Goal: Transaction & Acquisition: Purchase product/service

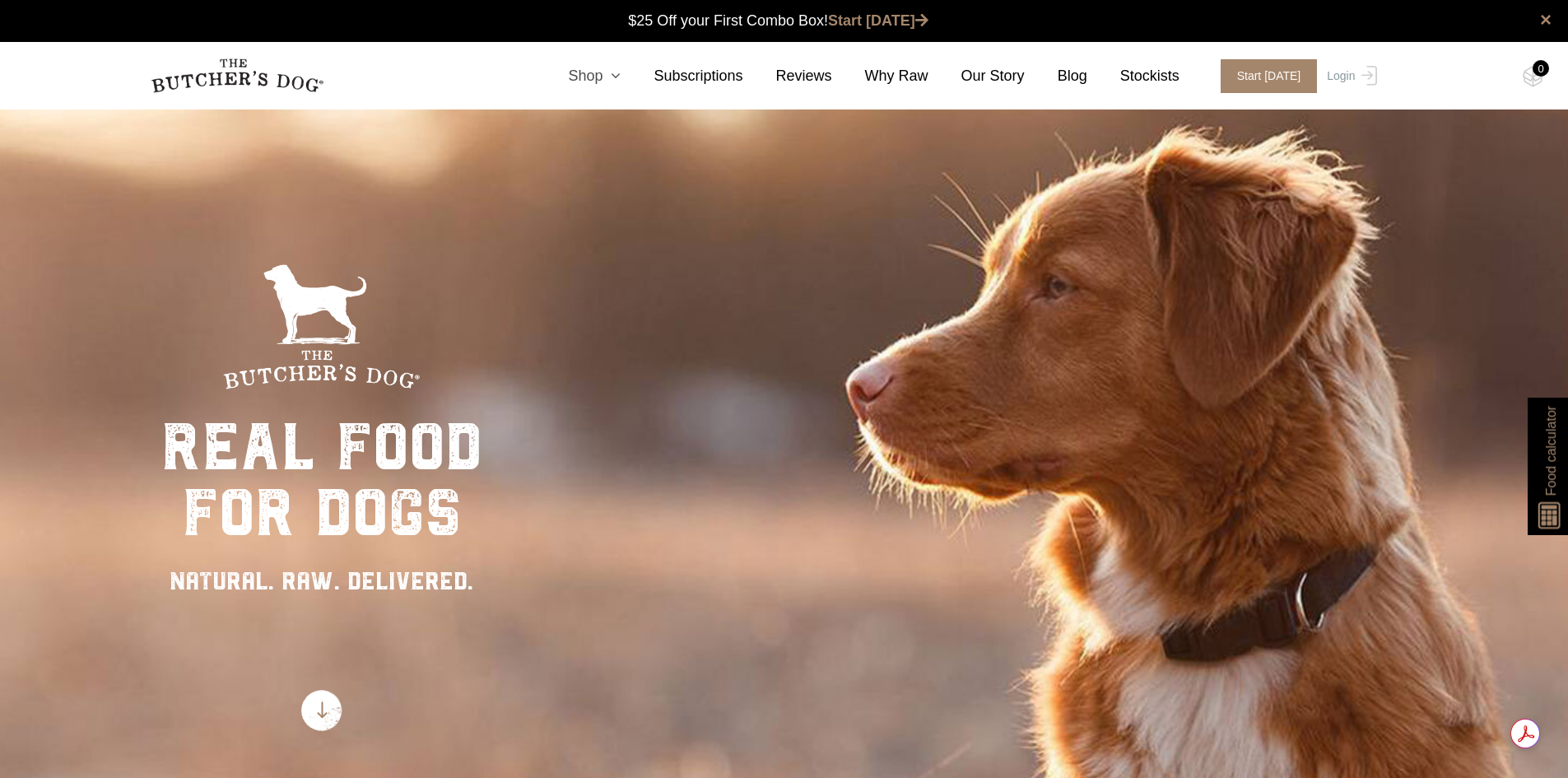
click at [617, 81] on link "Shop" at bounding box center [578, 76] width 85 height 23
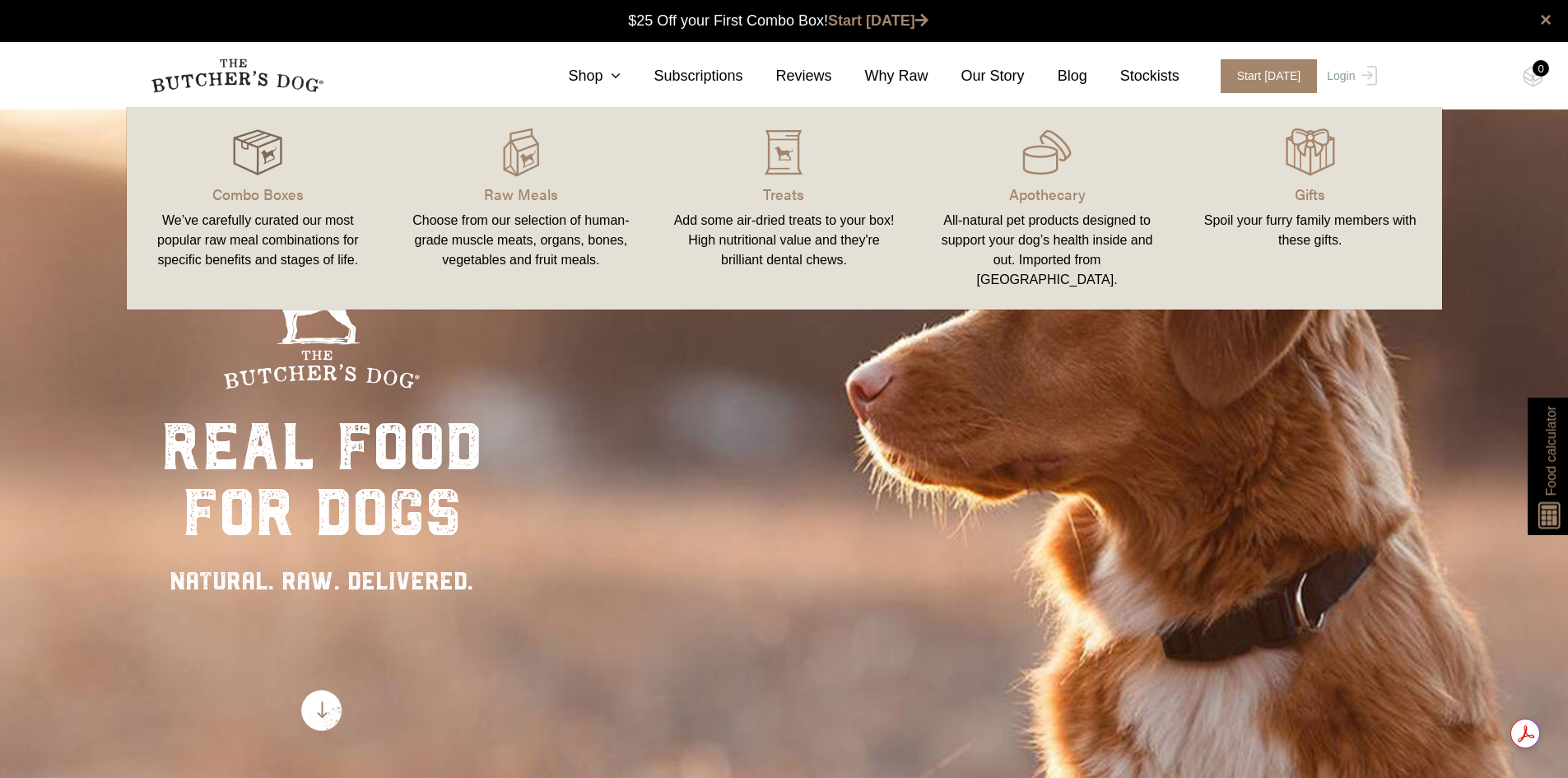
click at [263, 146] on img at bounding box center [257, 152] width 49 height 49
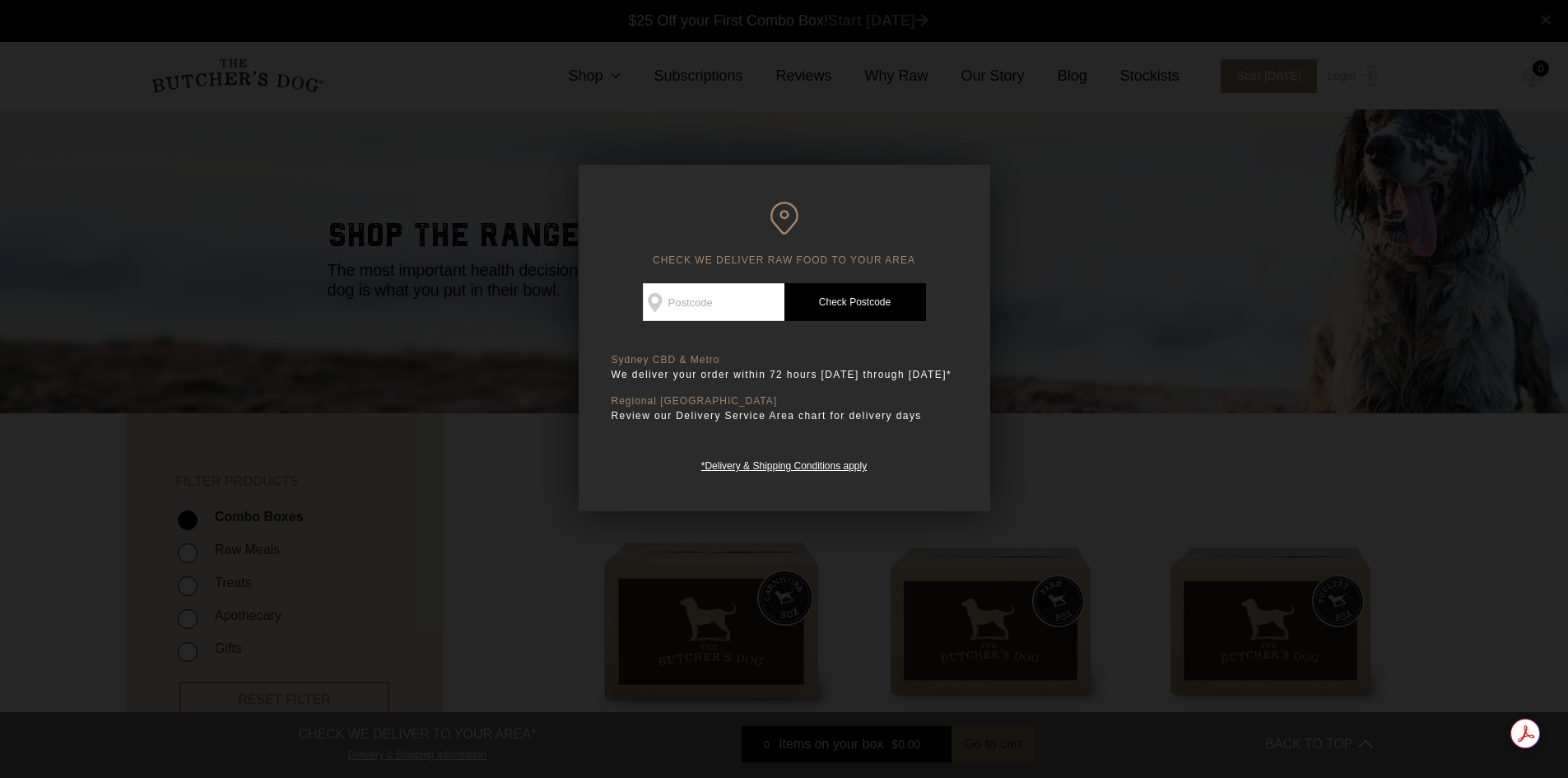
click at [711, 298] on input "Check Availability At" at bounding box center [713, 301] width 141 height 38
type input "2071"
click at [841, 305] on link "Check Postcode" at bounding box center [855, 301] width 141 height 38
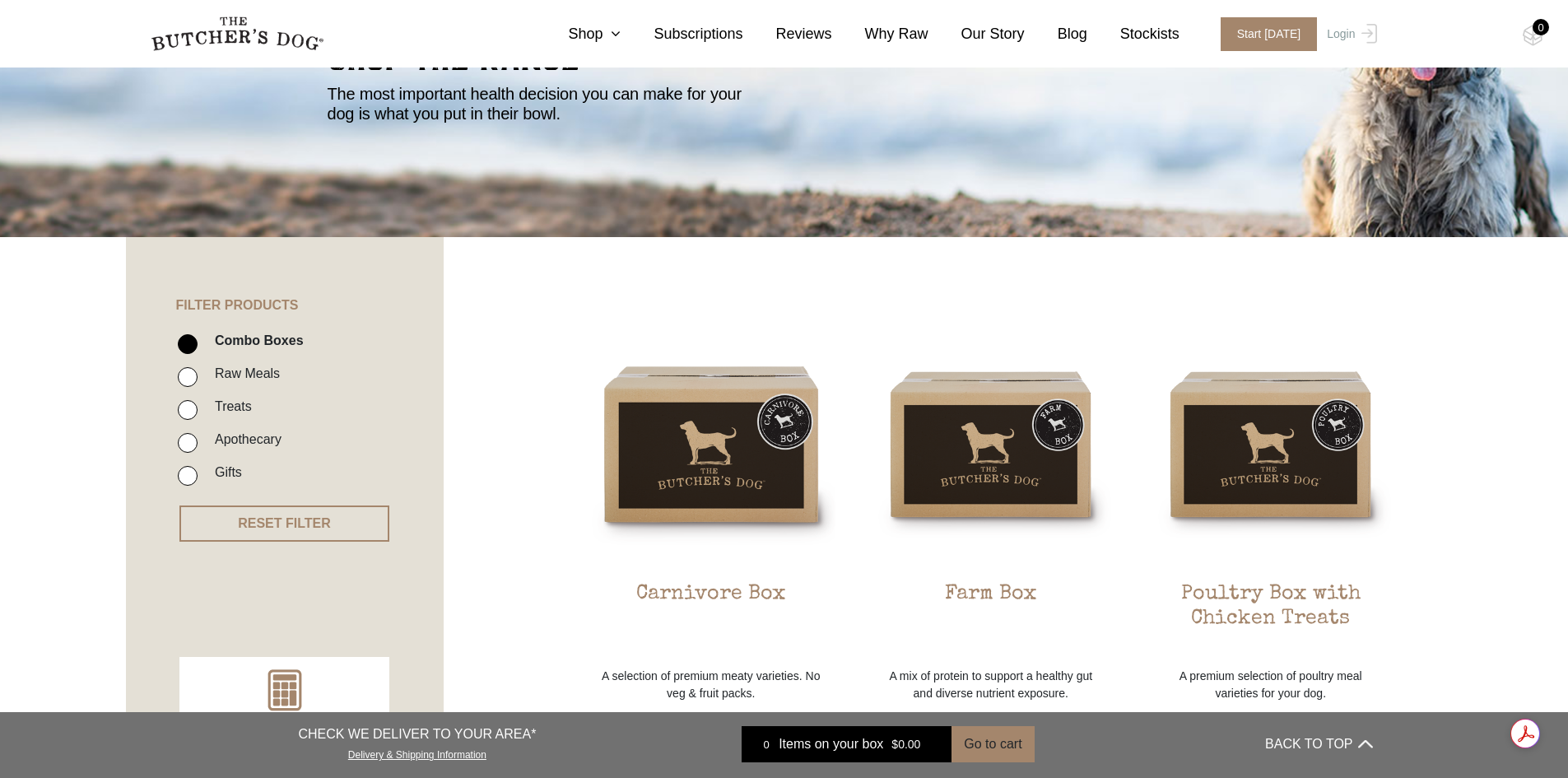
scroll to position [82, 0]
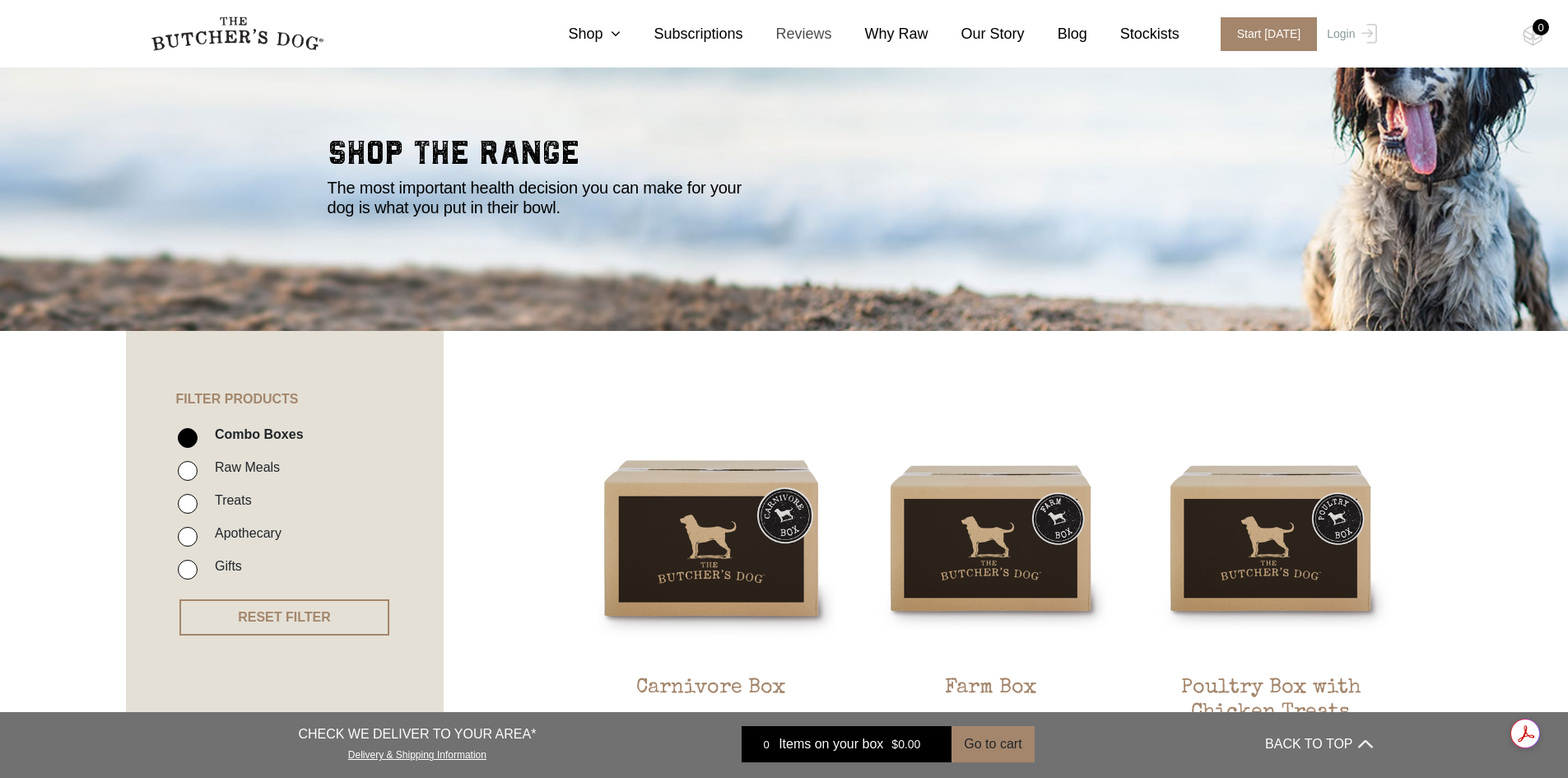
click at [833, 34] on link "Reviews" at bounding box center [788, 34] width 89 height 23
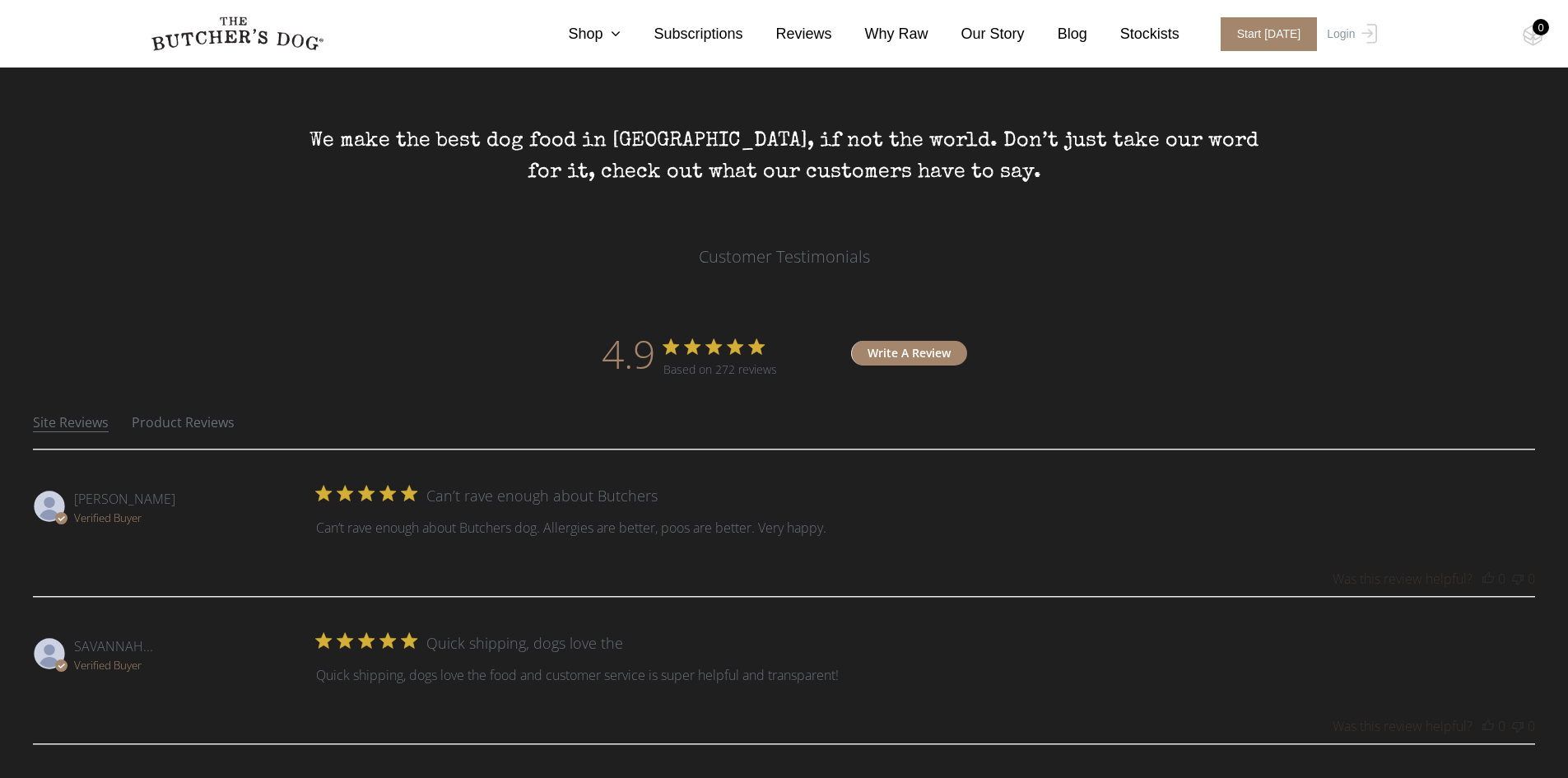
scroll to position [82, 0]
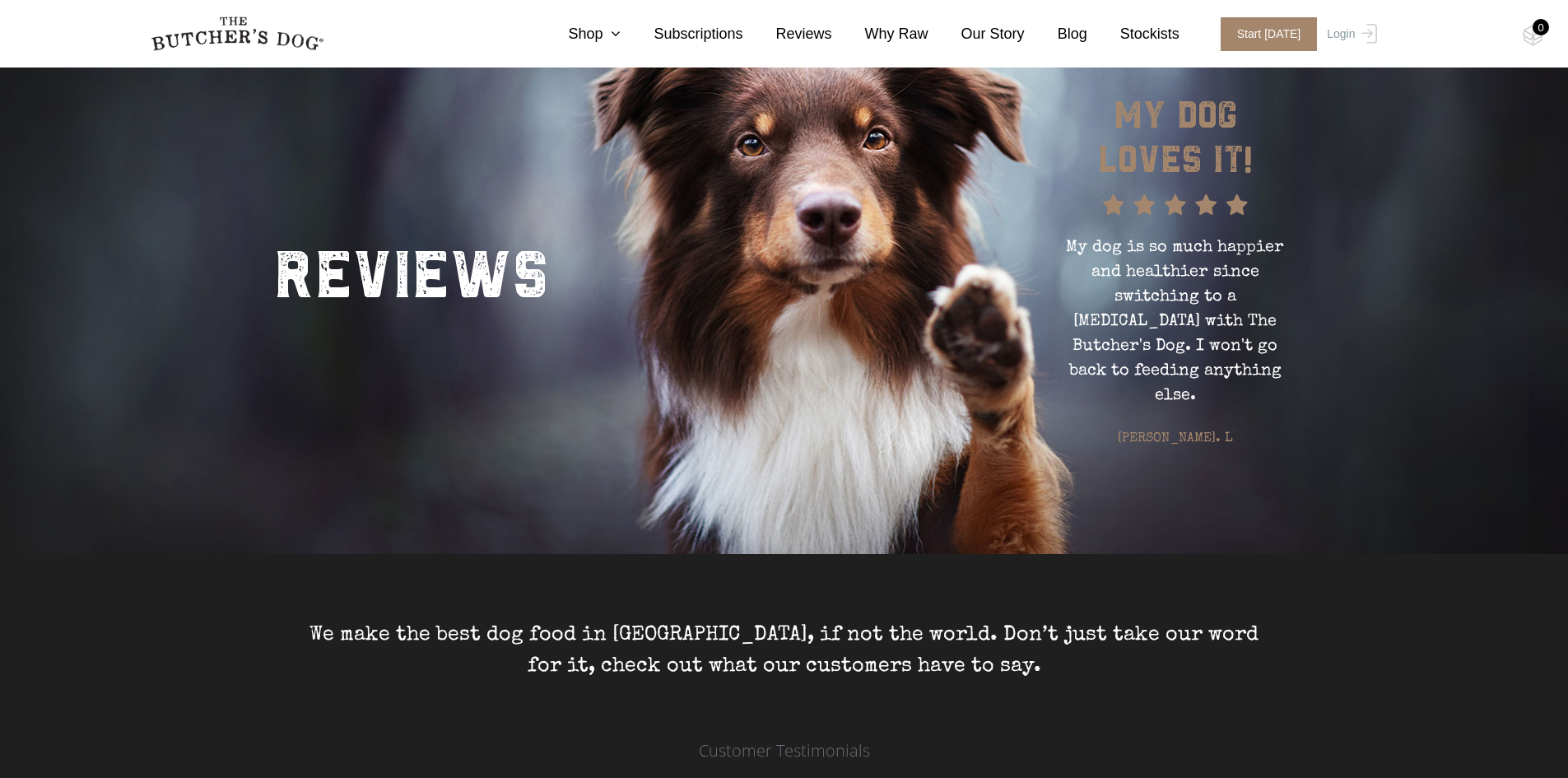
click at [629, 49] on nav "0 Shop Combo Boxes Treats" at bounding box center [785, 33] width 1317 height 68
click at [621, 42] on link "Shop" at bounding box center [578, 34] width 85 height 23
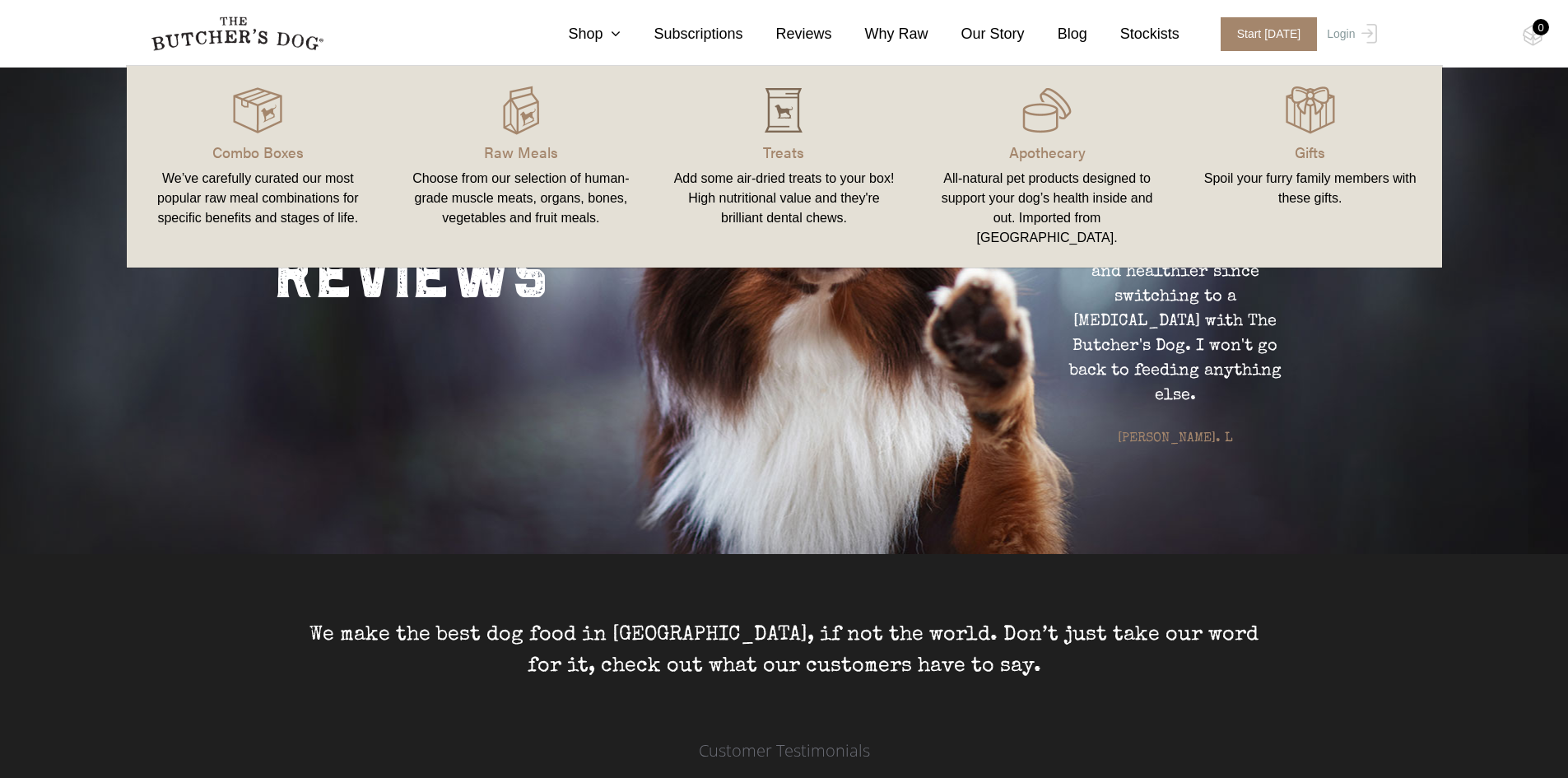
click at [784, 131] on img at bounding box center [783, 110] width 49 height 49
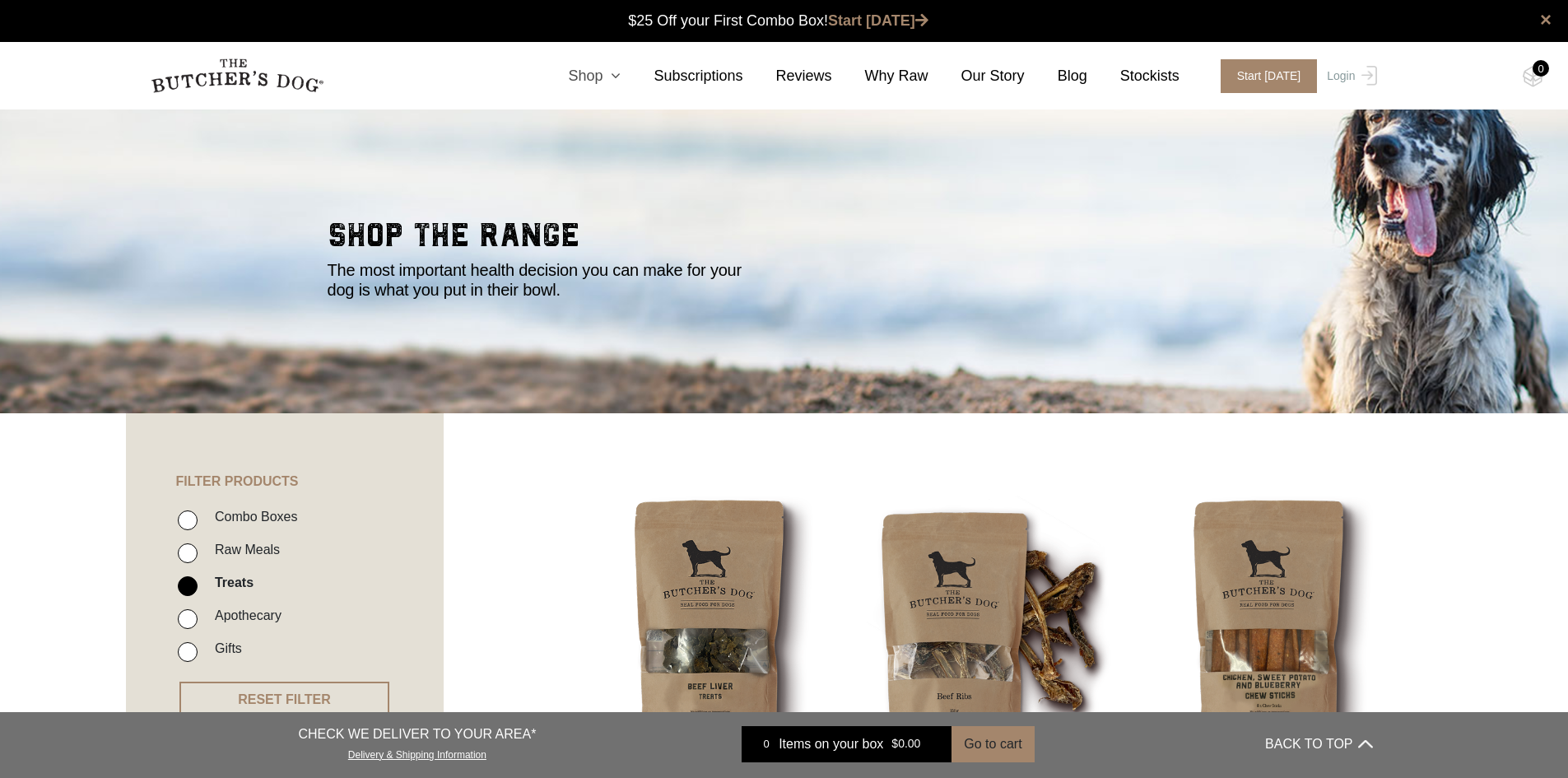
click at [608, 74] on link "Shop" at bounding box center [578, 76] width 85 height 23
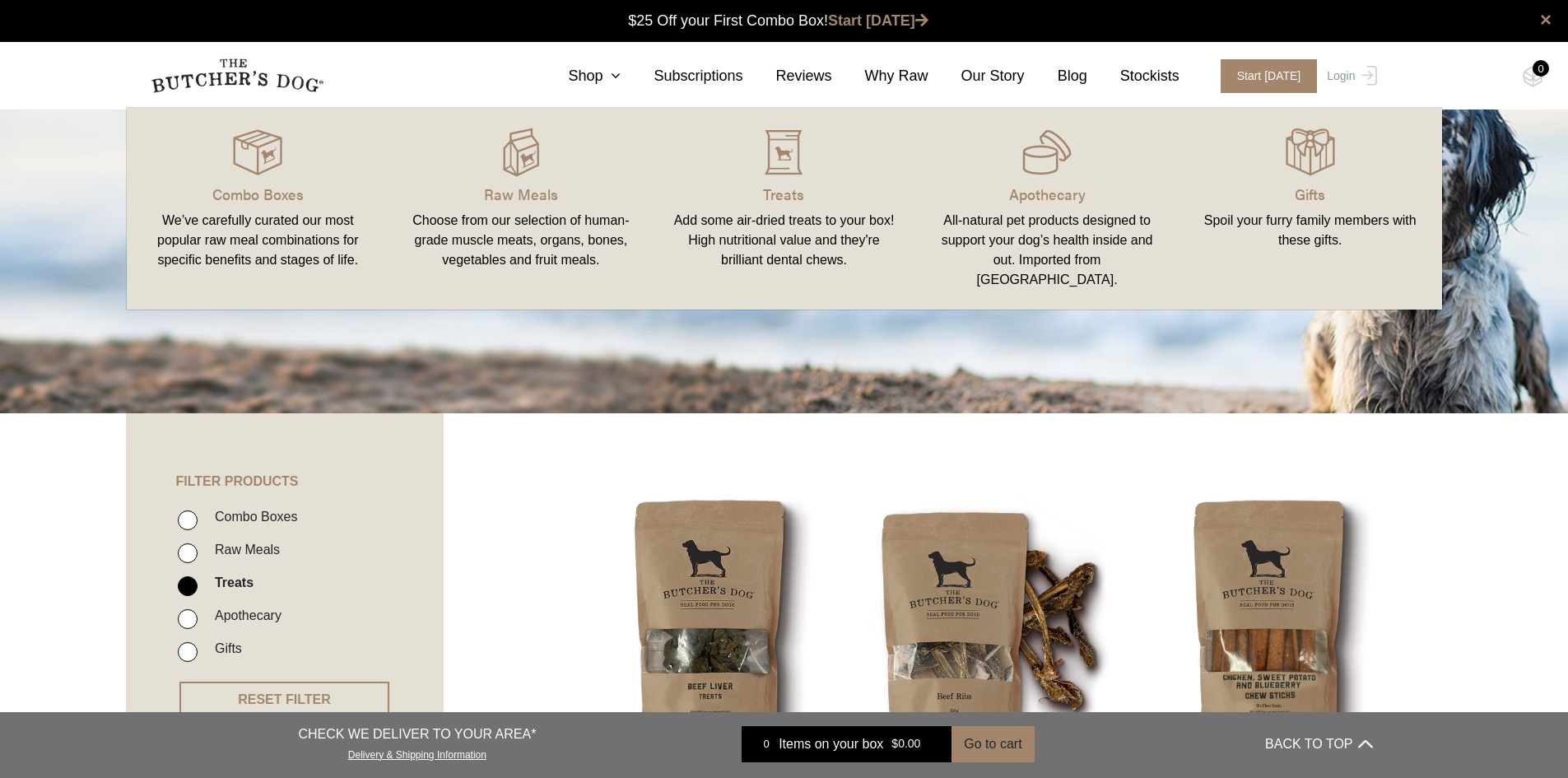
click at [543, 180] on link "Raw Meals Choose from our selection of human-grade muscle meats, organs, bones,…" at bounding box center [520, 209] width 264 height 169
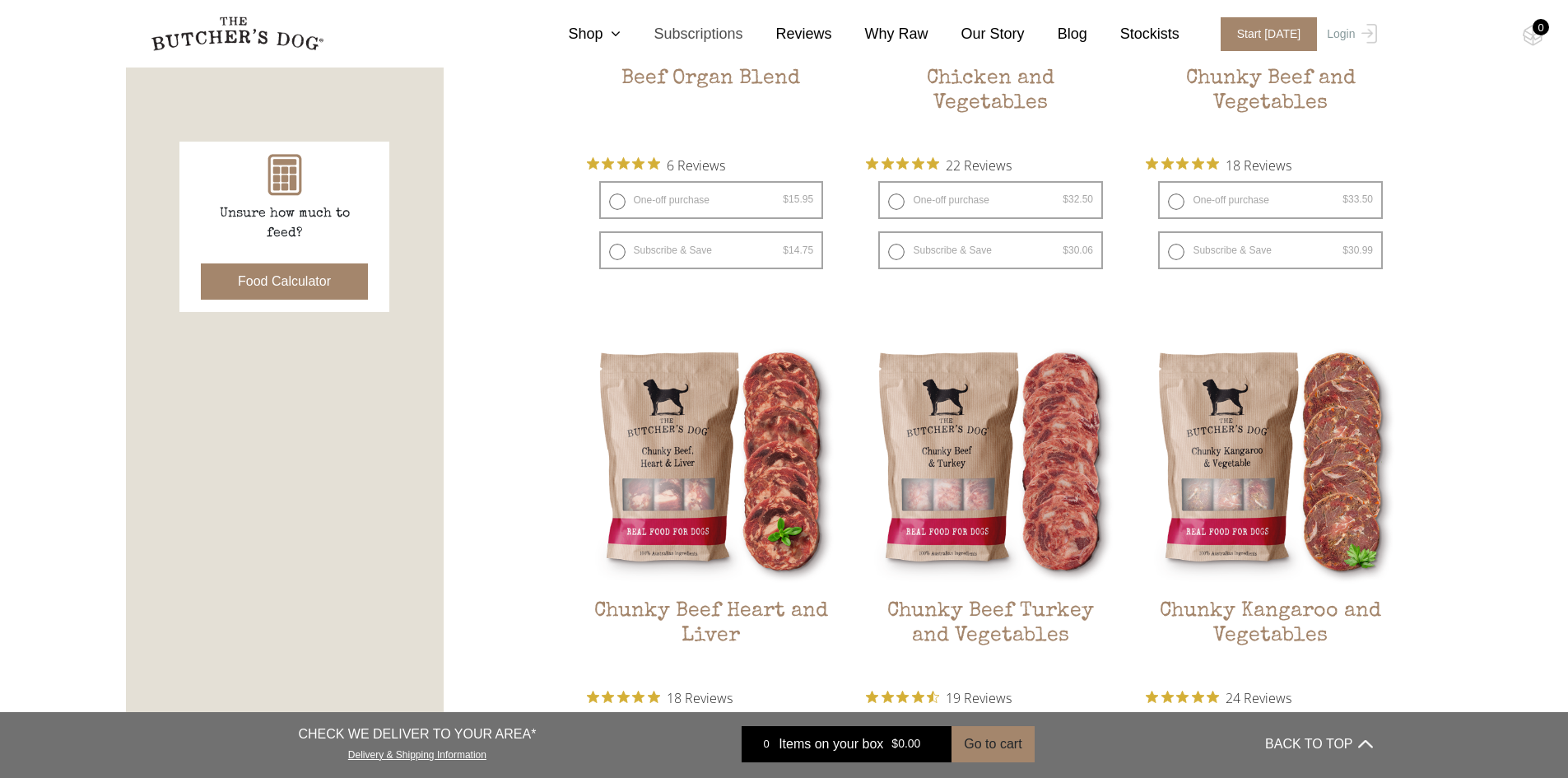
scroll to position [494, 0]
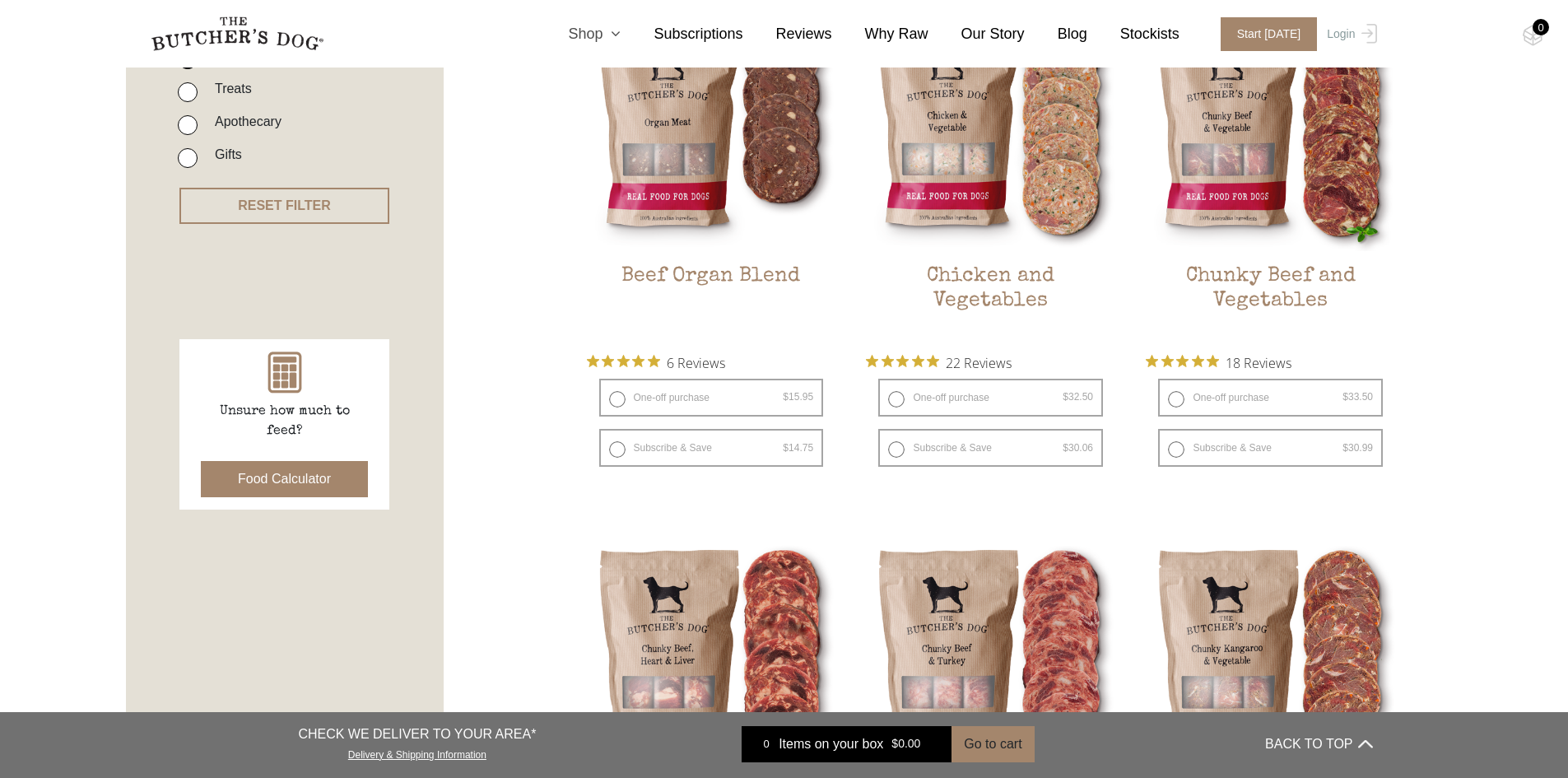
click at [621, 26] on link "Shop" at bounding box center [578, 34] width 85 height 23
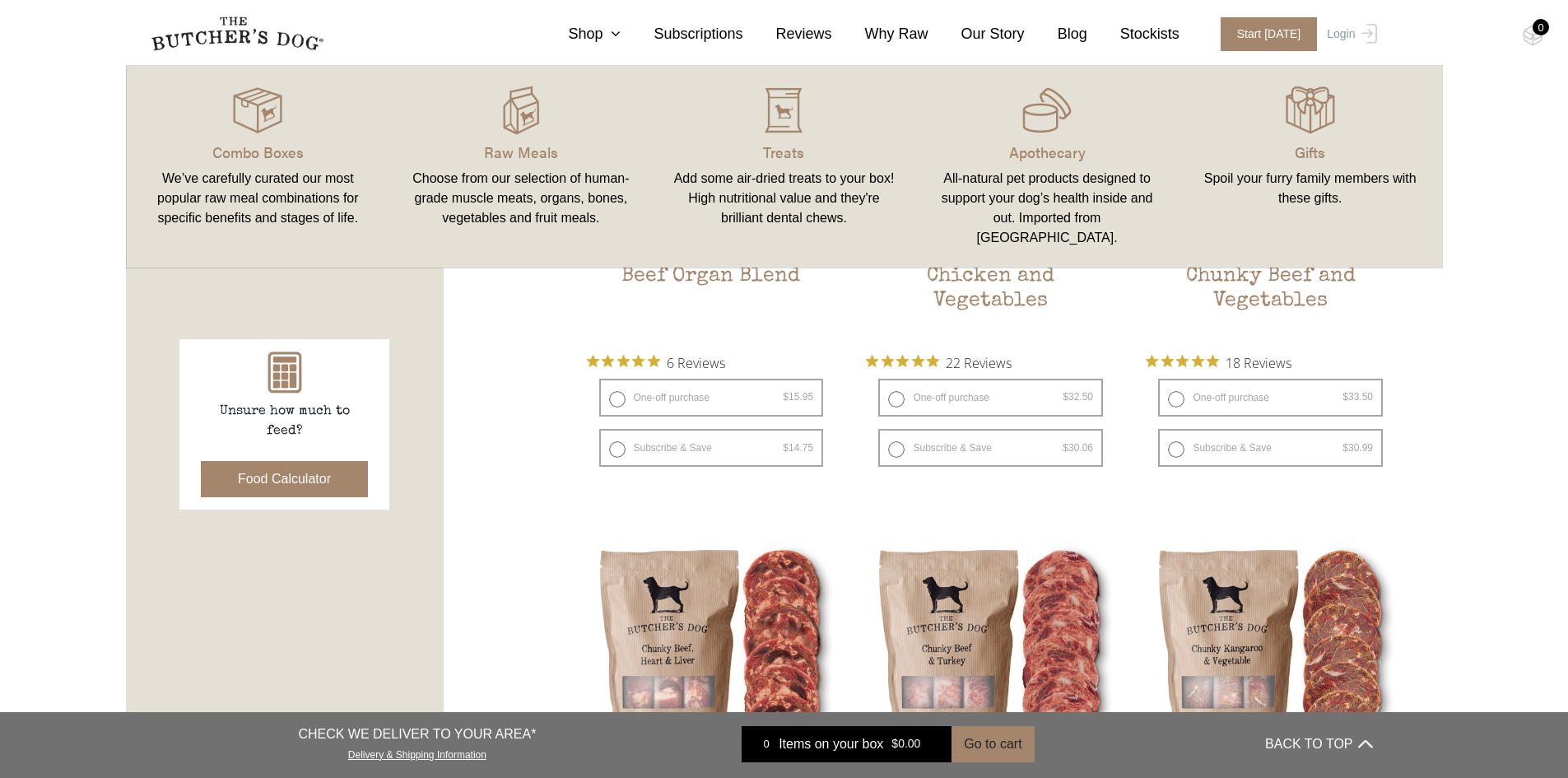
click at [284, 205] on div "We’ve carefully curated our most popular raw meal combinations for specific ben…" at bounding box center [259, 198] width 224 height 59
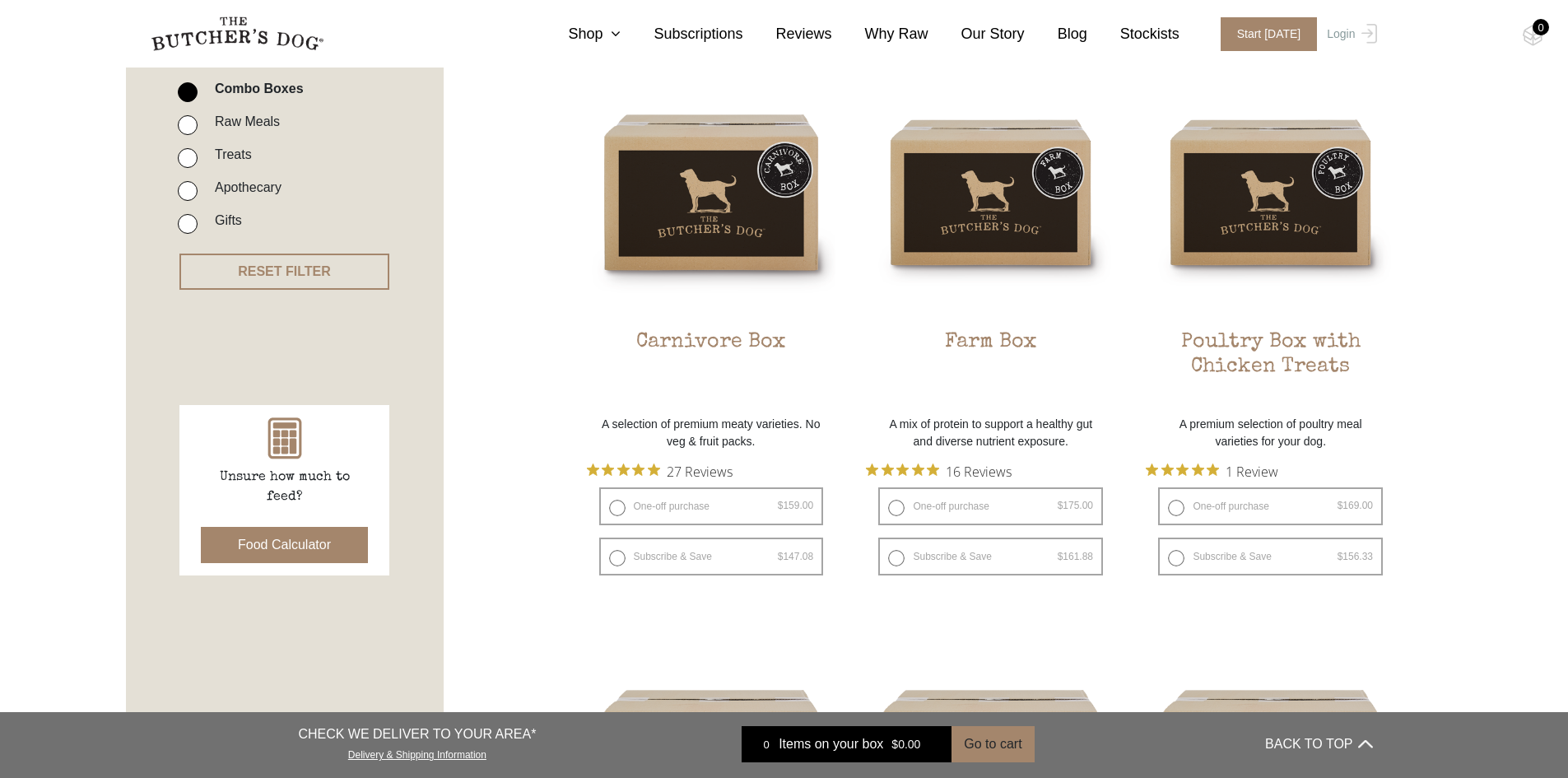
scroll to position [494, 0]
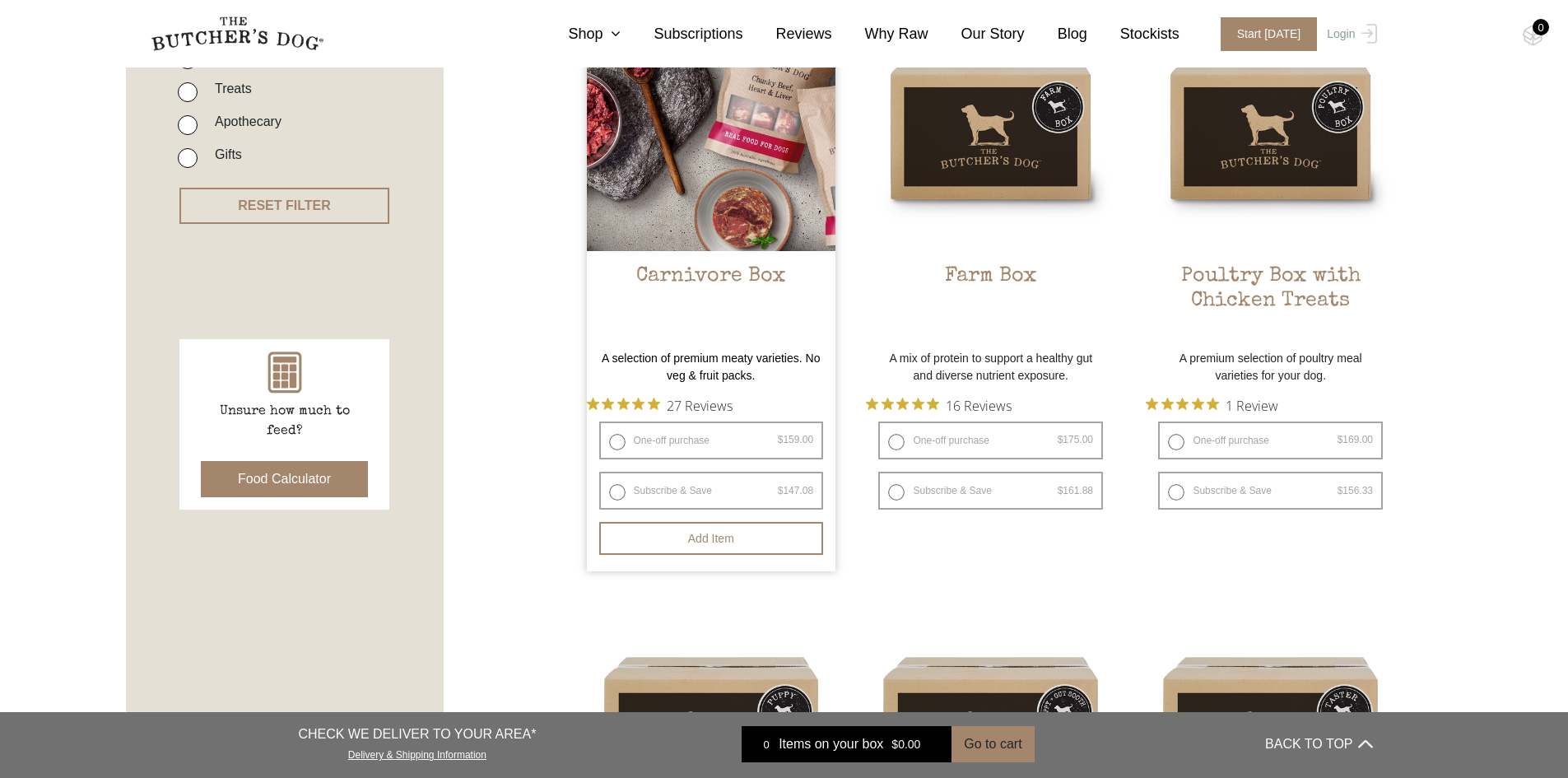
click at [787, 204] on img at bounding box center [712, 126] width 249 height 249
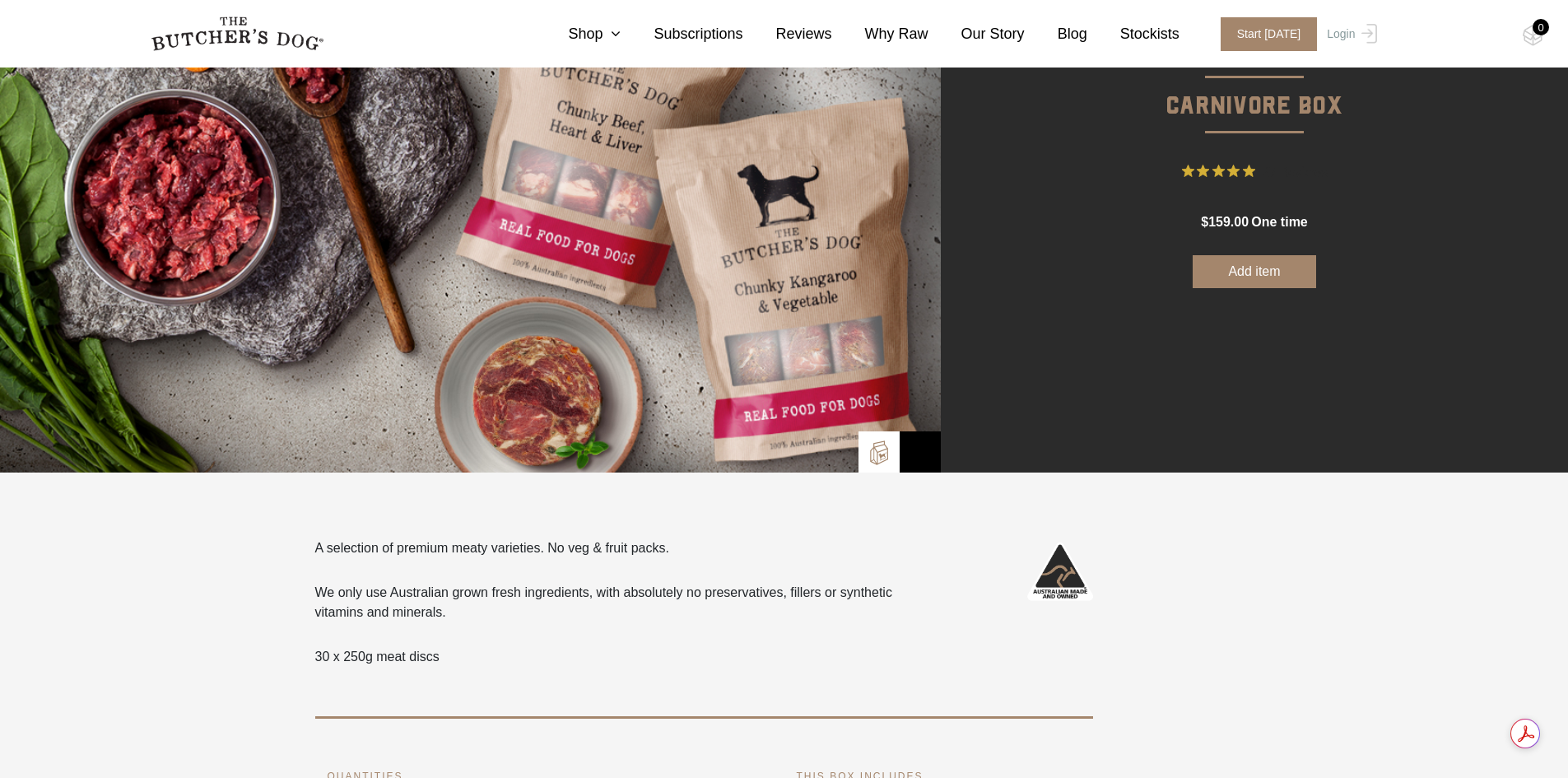
scroll to position [576, 0]
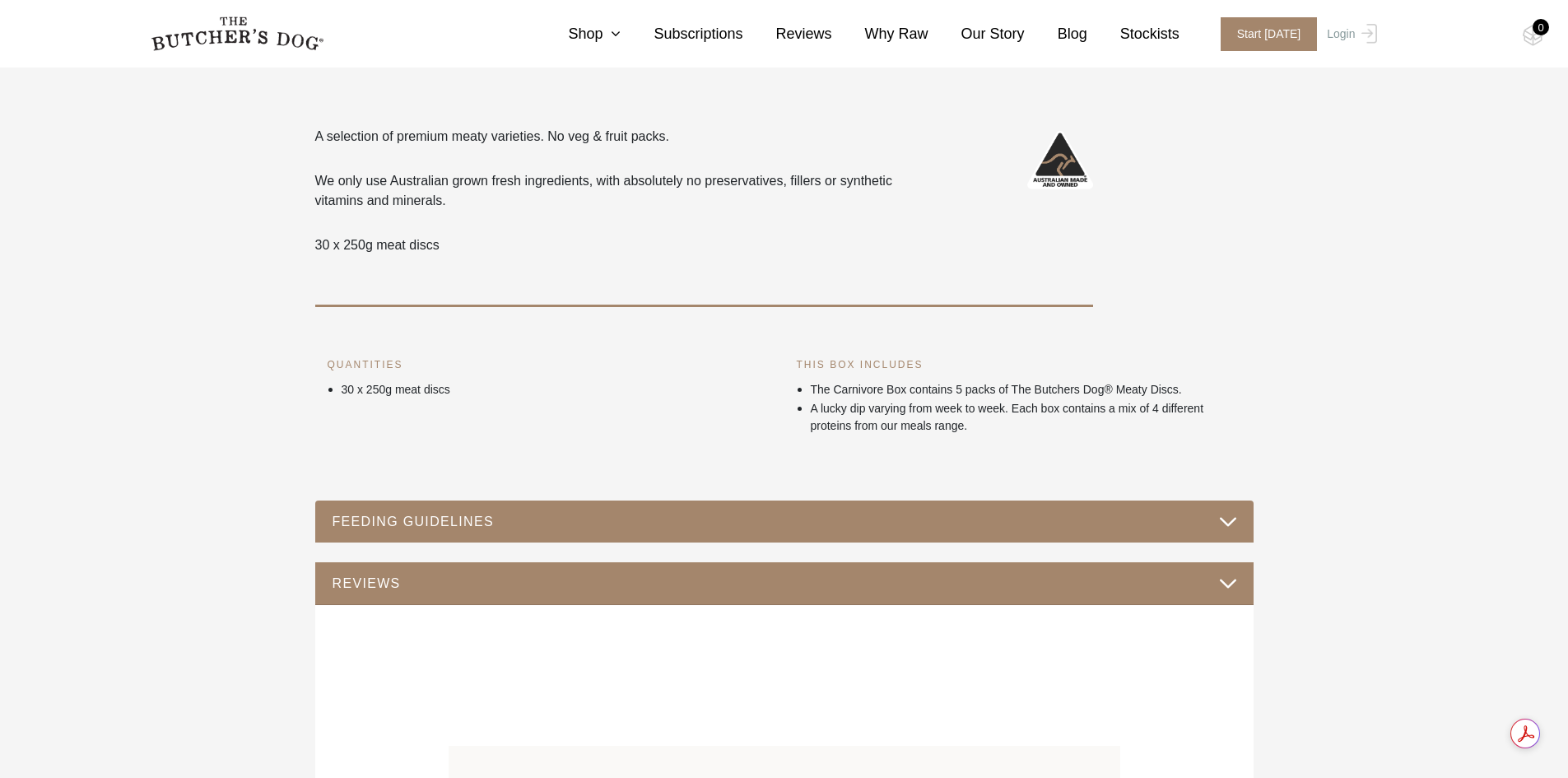
click at [603, 525] on button "FEEDING GUIDELINES" at bounding box center [785, 521] width 905 height 23
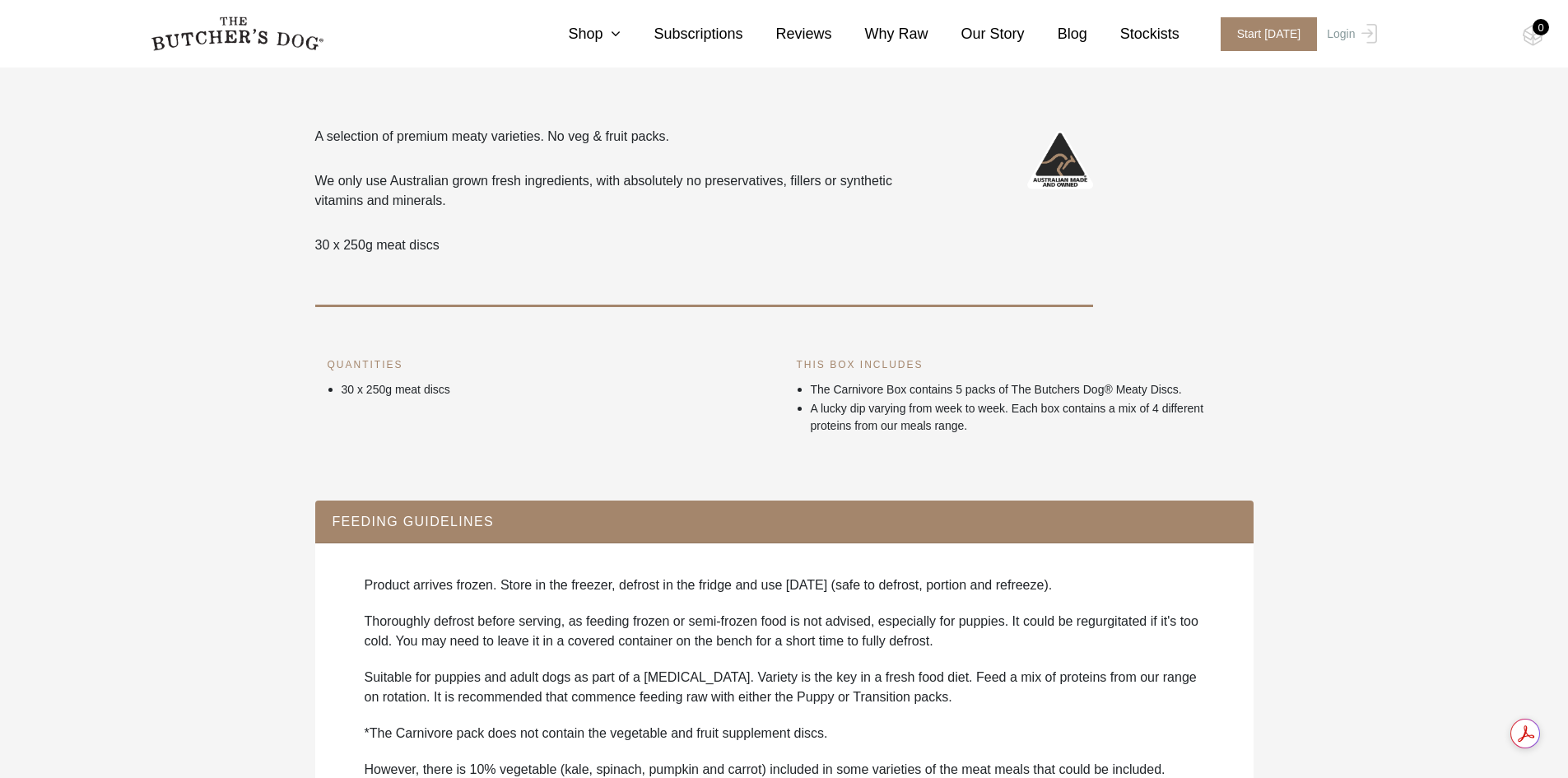
scroll to position [905, 0]
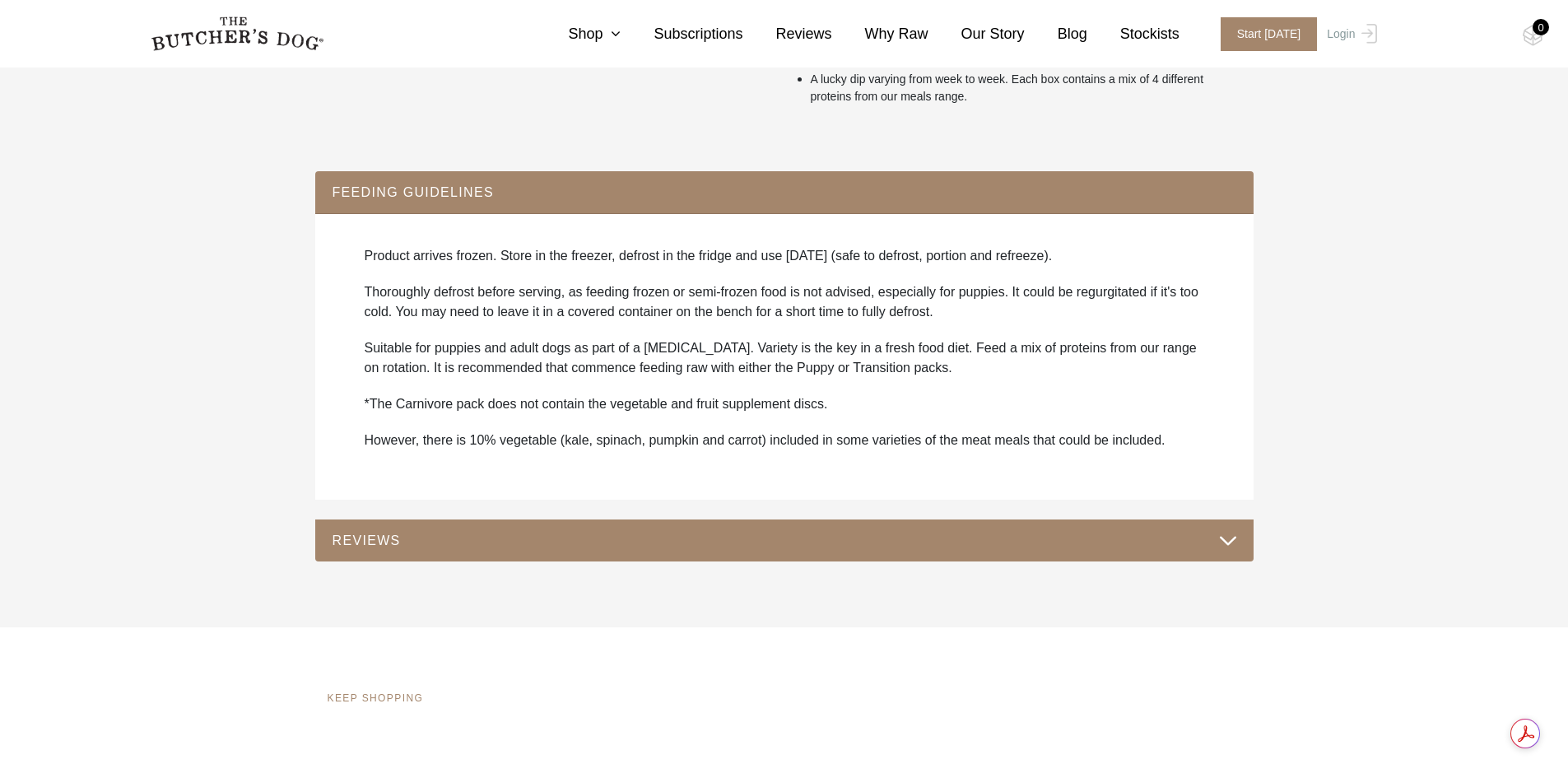
click at [604, 519] on div "FEEDING GUIDELINES Product arrives frozen. Store in the freezer, defrost in the…" at bounding box center [785, 366] width 939 height 390
click at [606, 537] on button "REVIEWS" at bounding box center [785, 540] width 905 height 23
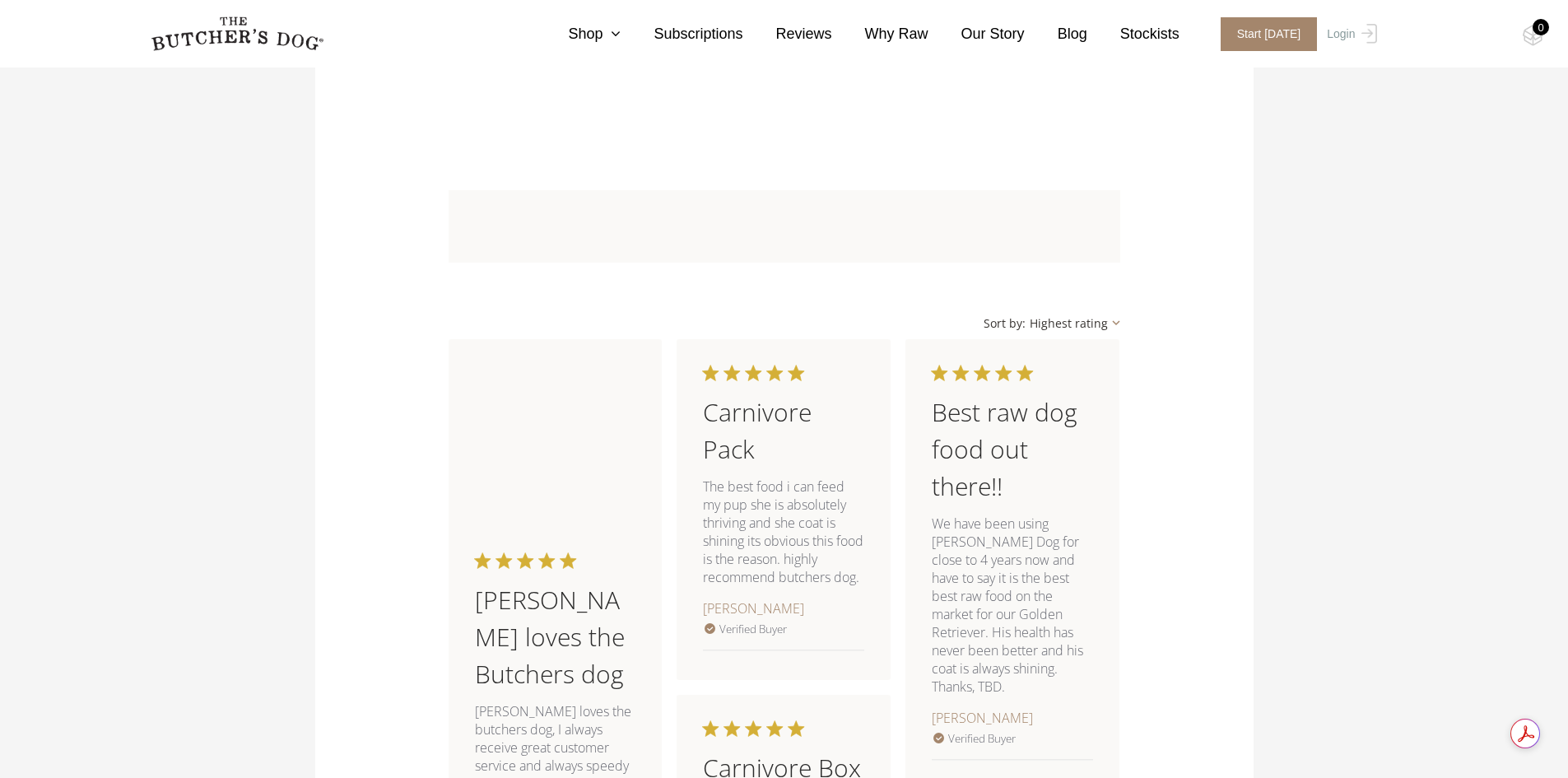
scroll to position [1317, 0]
